Goal: Contribute content: Contribute content

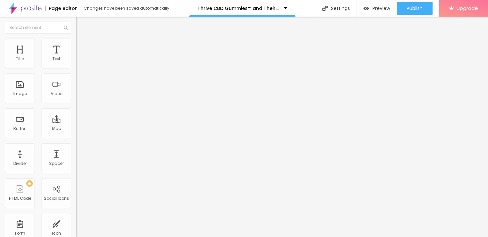
click at [79, 96] on icon "button" at bounding box center [79, 95] width 1 height 1
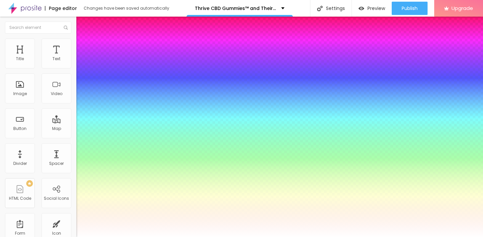
type input "1"
type input "0.5"
type input "65"
type input "1"
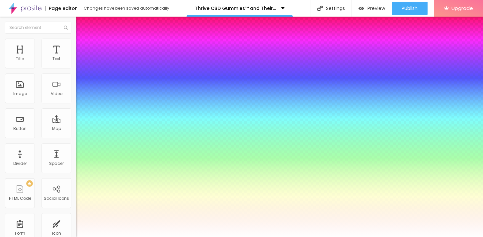
type input "0.5"
type input "66"
type input "1"
type input "0.5"
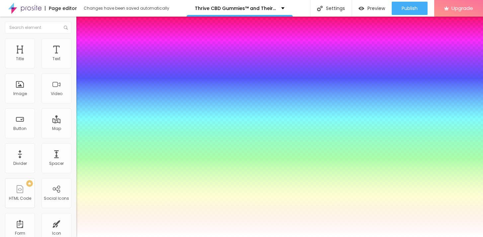
type input "67"
type input "1"
type input "0.5"
type input "69"
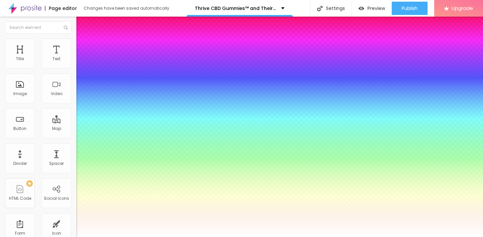
type input "69"
type input "1"
type input "0.5"
type input "70"
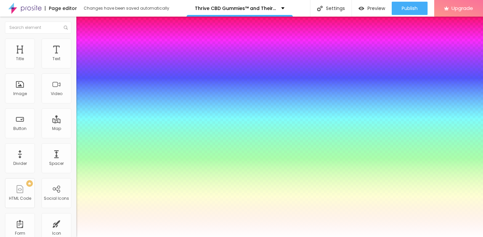
type input "1"
type input "0.5"
type input "71"
type input "1"
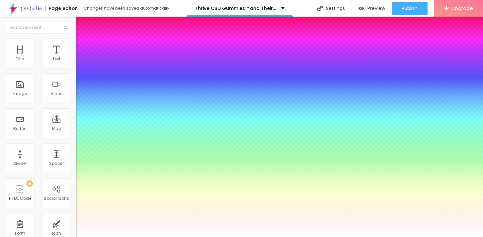
type input "0.5"
type input "72"
type input "1"
type input "0.5"
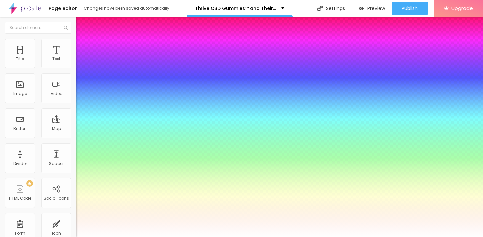
type input "73"
type input "1"
type input "0.5"
type input "74"
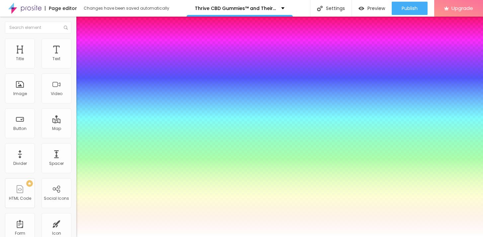
type input "74"
type input "1"
type input "0.5"
type input "75"
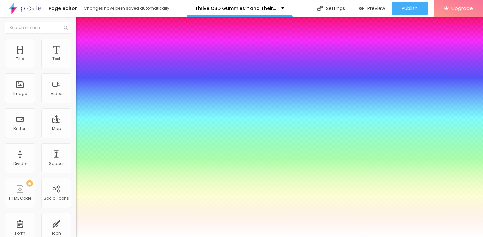
type input "1"
type input "0.5"
type input "1"
type input "0.5"
type input "76"
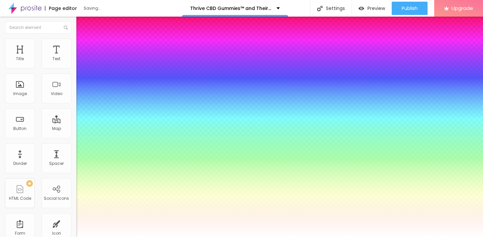
type input "76"
type input "1"
type input "0.5"
type input "75"
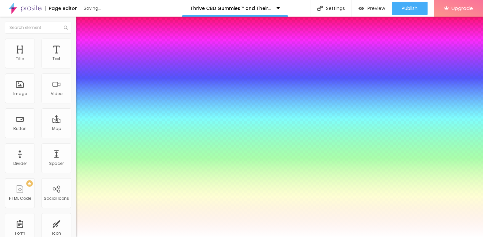
type input "1"
type input "0.5"
type input "74"
type input "1"
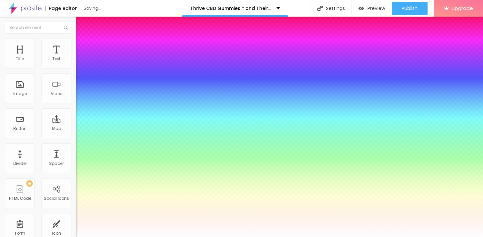
type input "0.5"
type input "71"
type input "1"
type input "0.5"
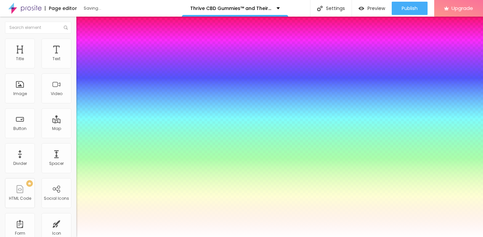
type input "70"
type input "1"
type input "0.5"
type input "69"
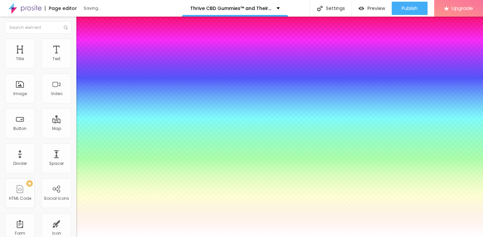
type input "69"
type input "1"
type input "0.5"
type input "68"
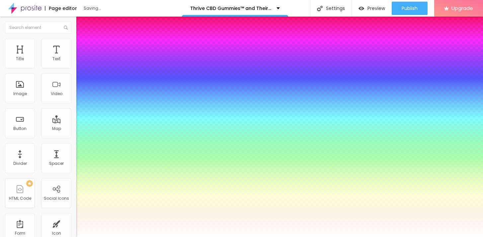
type input "1"
type input "0.5"
type input "67"
type input "1"
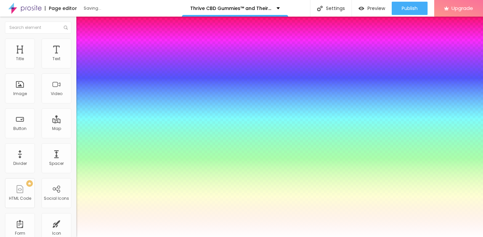
type input "0.5"
type input "66"
type input "1"
type input "0.5"
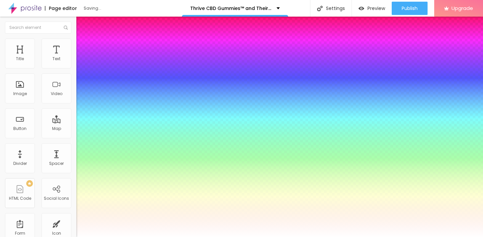
type input "65"
type input "1"
type input "0.5"
type input "64"
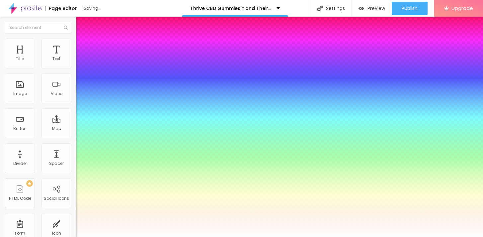
type input "64"
type input "1"
type input "0.5"
type input "63"
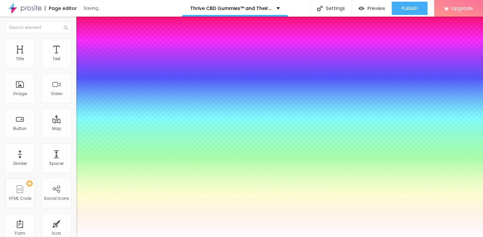
type input "1"
type input "0.5"
type input "62"
type input "1"
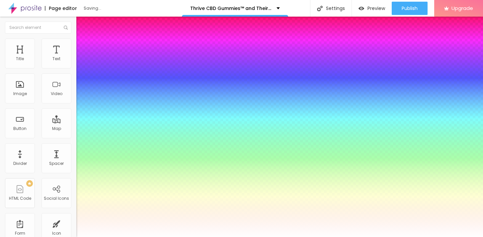
type input "0.5"
type input "61"
type input "1"
type input "0.5"
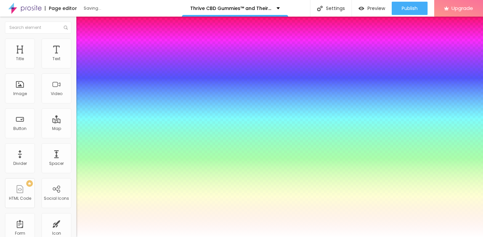
type input "1"
type input "0.5"
type input "60"
type input "1"
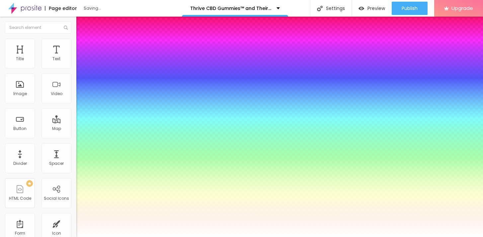
type input "0.5"
type input "59"
type input "1"
type input "0.5"
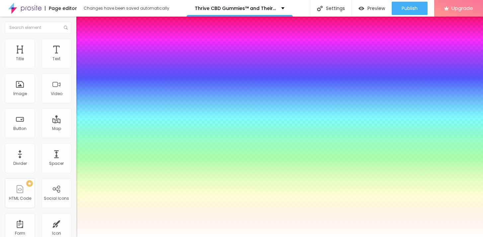
type input "58"
type input "1"
type input "0.5"
type input "1"
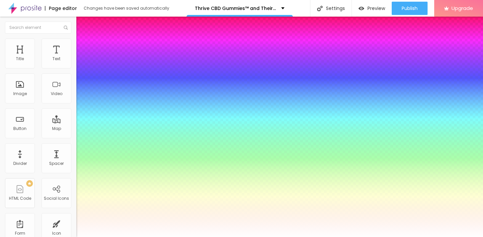
type input "0.5"
type input "59"
type input "1"
type input "0.5"
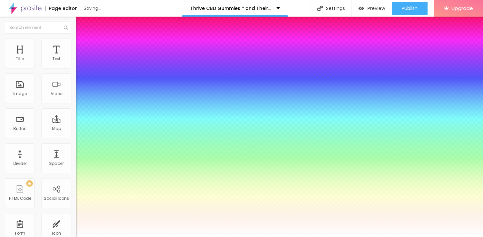
type input "60"
type input "1"
type input "0.5"
type input "61"
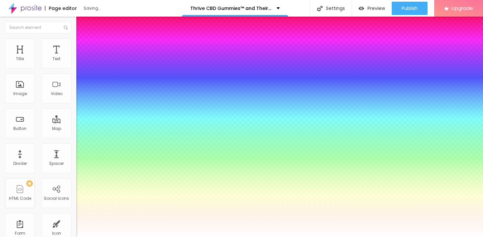
type input "61"
type input "1"
type input "0.5"
type input "1"
type input "0.5"
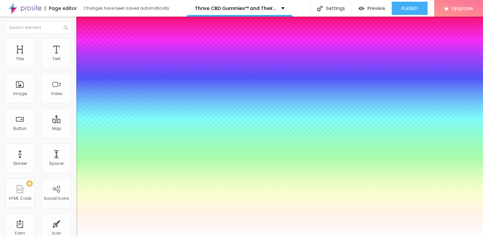
type input "62"
type input "1"
type input "0.5"
type input "63"
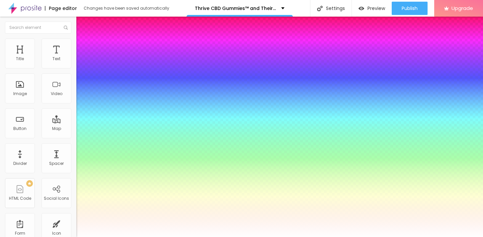
type input "63"
type input "1"
type input "0.5"
type input "64"
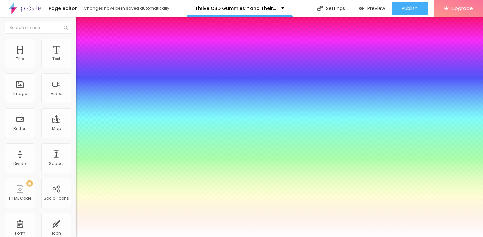
type input "1"
type input "0.5"
type input "65"
type input "1"
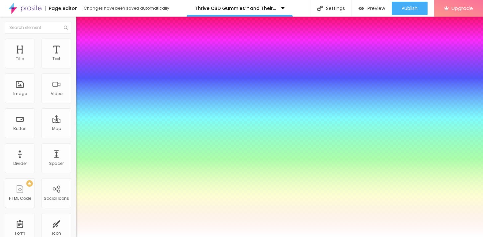
type input "0.5"
type input "66"
type input "1"
type input "0.5"
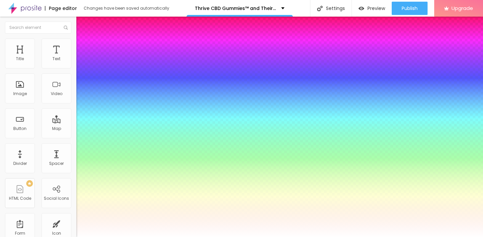
type input "67"
type input "1"
type input "0.5"
type input "68"
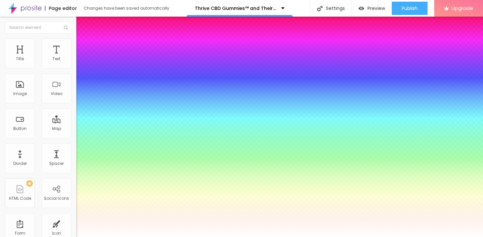
type input "68"
type input "1"
type input "0.5"
type input "69"
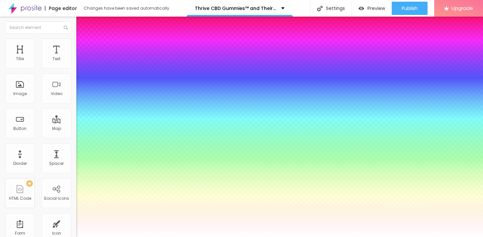
type input "1"
type input "0.5"
type input "70"
type input "1"
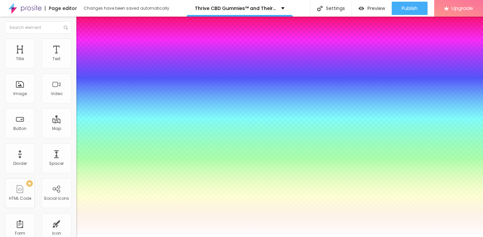
type input "0.5"
type input "71"
type input "1"
type input "0.5"
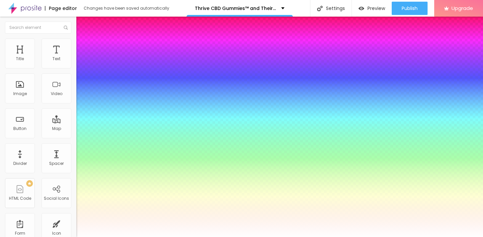
type input "72"
type input "1"
type input "0.5"
type input "71"
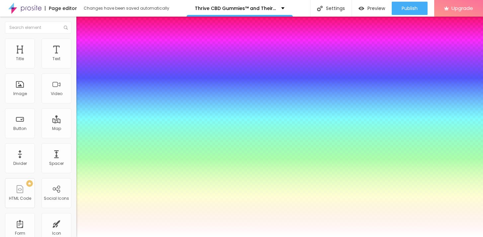
type input "71"
type input "1"
type input "0.5"
type input "70"
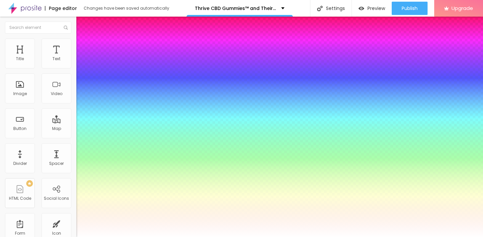
type input "1"
type input "0.5"
type input "69"
type input "1"
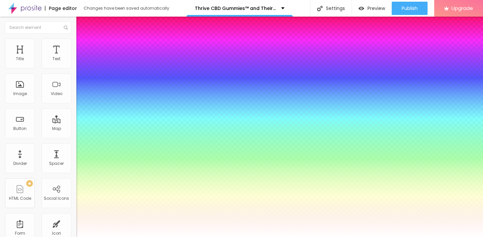
type input "0.5"
type input "1"
type input "0.5"
type input "69"
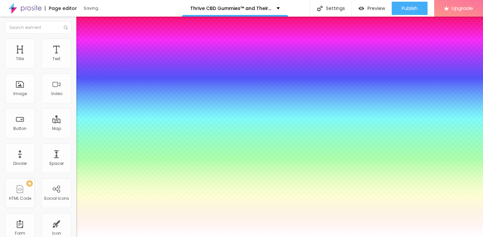
type input "1"
type input "0.5"
click at [264, 236] on div at bounding box center [241, 237] width 483 height 0
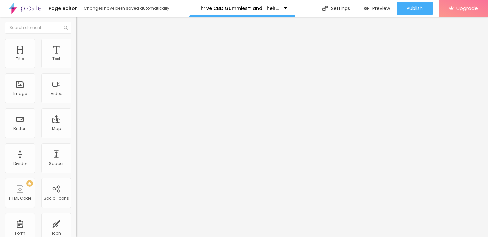
click at [82, 44] on span "Style" at bounding box center [87, 43] width 10 height 6
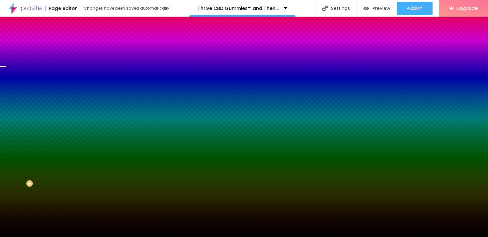
click at [76, 61] on span "Change image" at bounding box center [94, 58] width 36 height 6
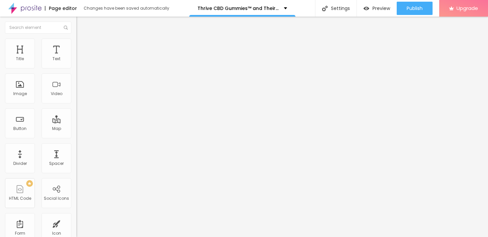
click at [79, 62] on icon "button" at bounding box center [81, 60] width 4 height 4
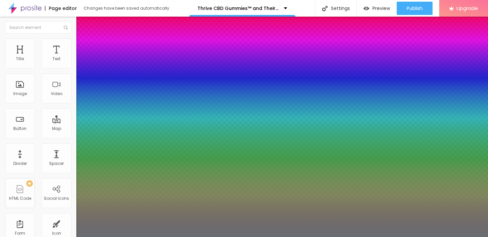
type input "1"
type input "17"
type input "1"
type input "17"
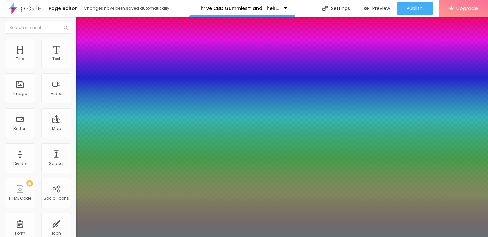
type input "1"
type input "19"
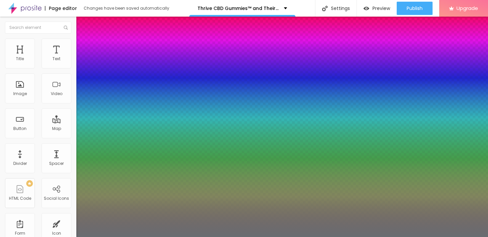
click at [201, 236] on div at bounding box center [244, 237] width 488 height 0
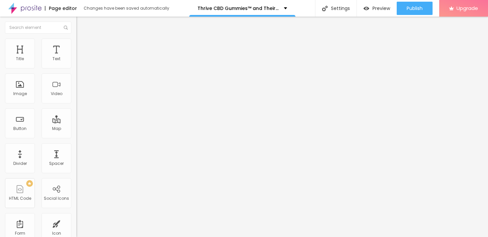
click at [82, 46] on span "Advanced" at bounding box center [93, 43] width 22 height 6
click at [82, 46] on span "Style" at bounding box center [87, 43] width 10 height 6
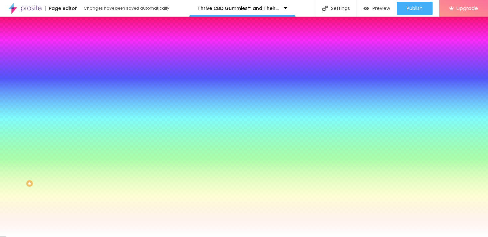
click at [76, 63] on div at bounding box center [114, 63] width 76 height 0
drag, startPoint x: 57, startPoint y: 100, endPoint x: 59, endPoint y: 115, distance: 15.4
click at [59, 115] on div at bounding box center [244, 118] width 488 height 237
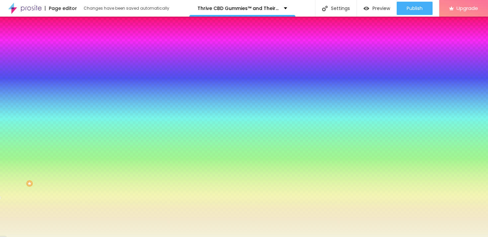
click at [15, 77] on div at bounding box center [244, 118] width 488 height 237
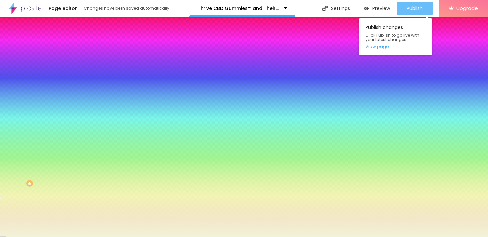
click at [419, 12] on div "Publish" at bounding box center [414, 8] width 16 height 13
click at [386, 47] on link "View page" at bounding box center [395, 46] width 60 height 4
